Goal: Check status: Check status

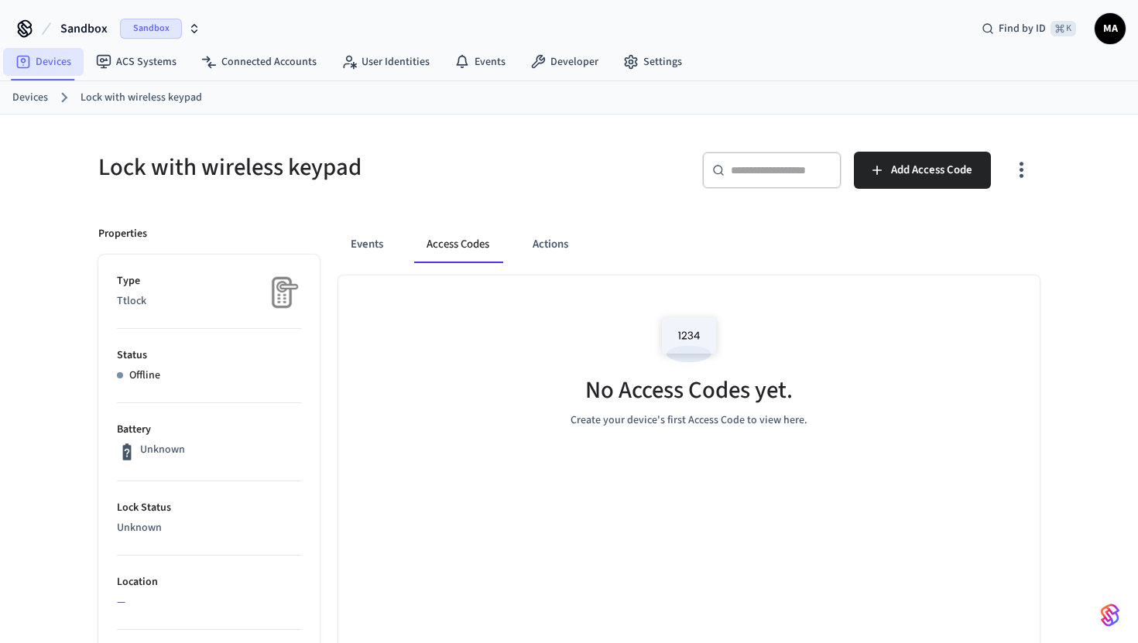
click at [61, 64] on link "Devices" at bounding box center [43, 62] width 81 height 28
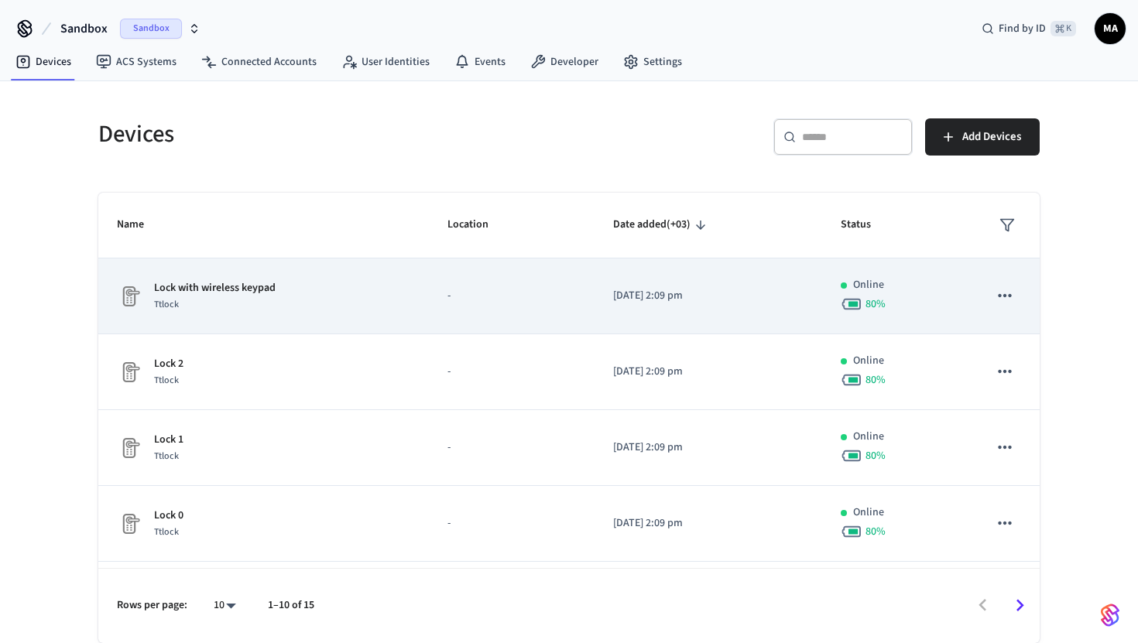
click at [410, 300] on td "Lock with wireless keypad Ttlock" at bounding box center [263, 297] width 331 height 76
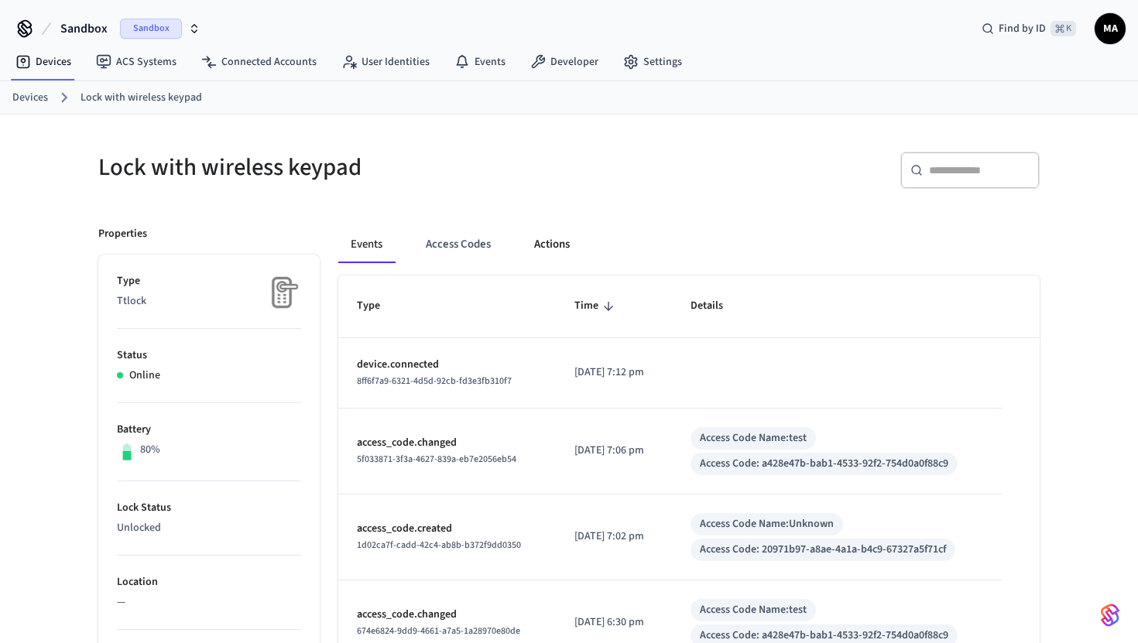
click at [558, 249] on button "Actions" at bounding box center [552, 244] width 60 height 37
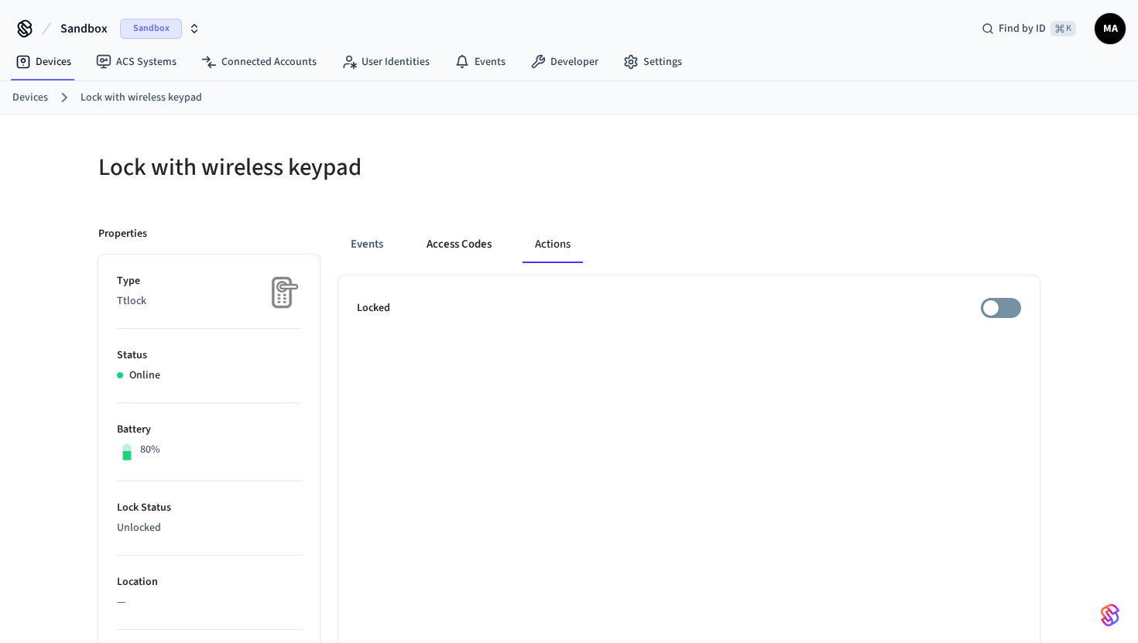
click at [468, 243] on button "Access Codes" at bounding box center [459, 244] width 90 height 37
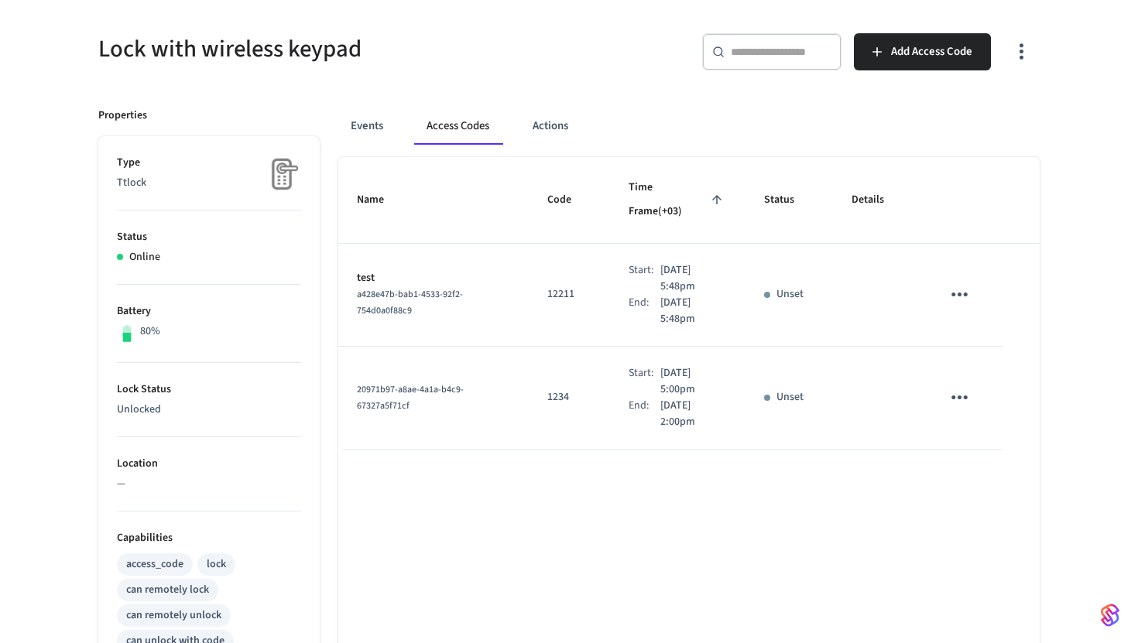
scroll to position [121, 0]
